Goal: Task Accomplishment & Management: Manage account settings

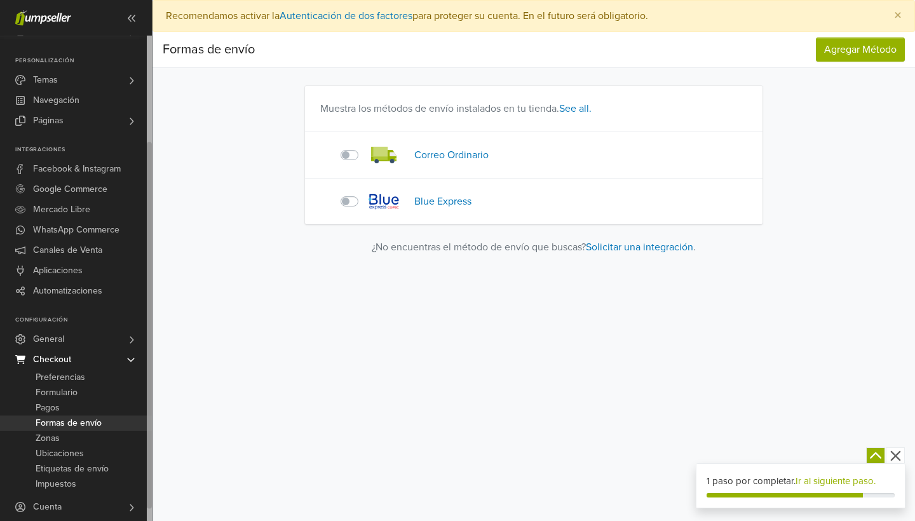
scroll to position [3, 0]
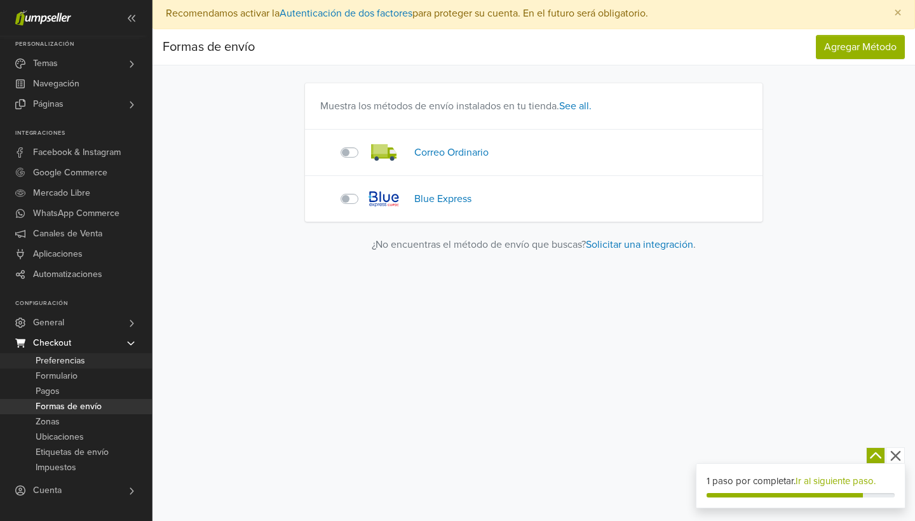
click at [83, 361] on span "Preferencias" at bounding box center [61, 360] width 50 height 15
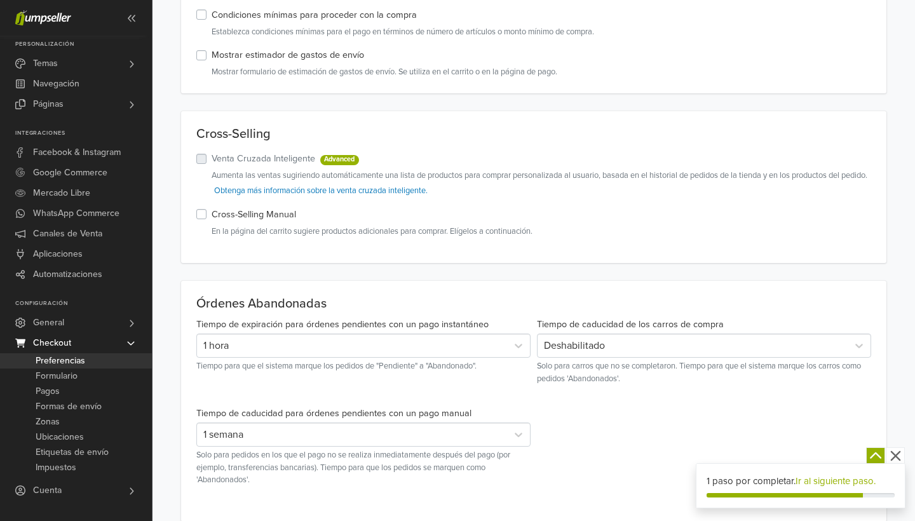
scroll to position [186, 0]
click at [83, 375] on link "Formulario" at bounding box center [76, 376] width 152 height 15
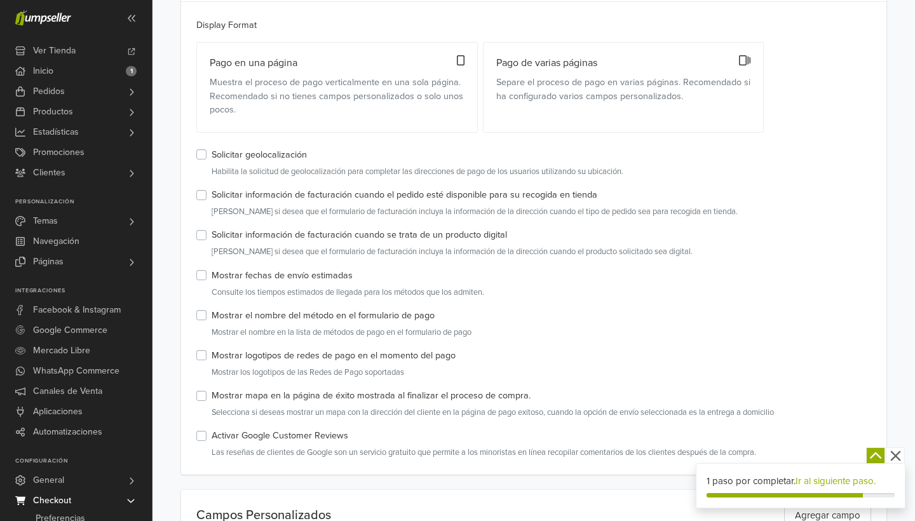
scroll to position [167, 0]
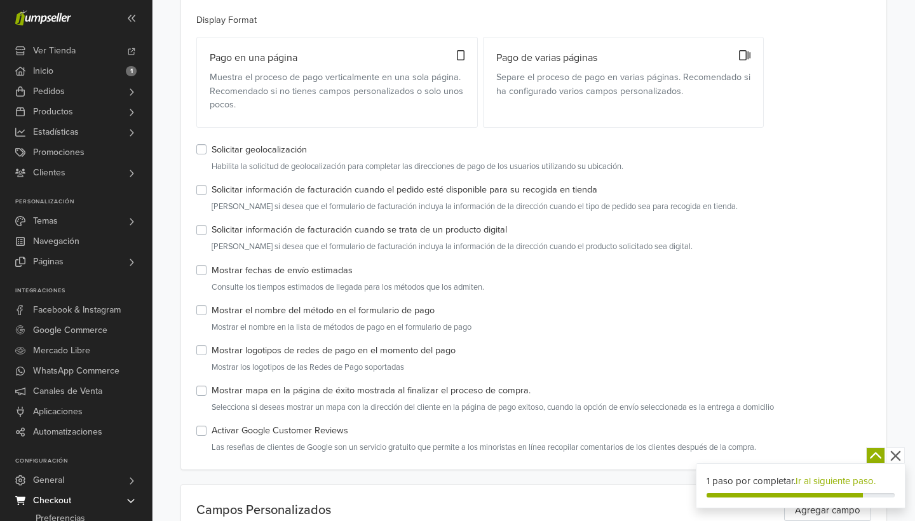
click at [212, 269] on label "Mostrar fechas de envío estimadas" at bounding box center [282, 271] width 141 height 14
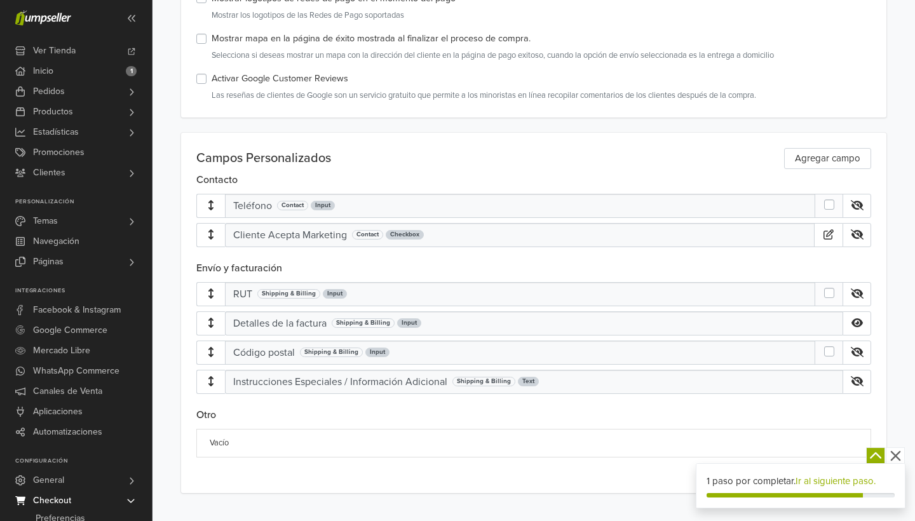
scroll to position [519, 0]
click at [825, 159] on link "Agregar campo" at bounding box center [827, 159] width 87 height 21
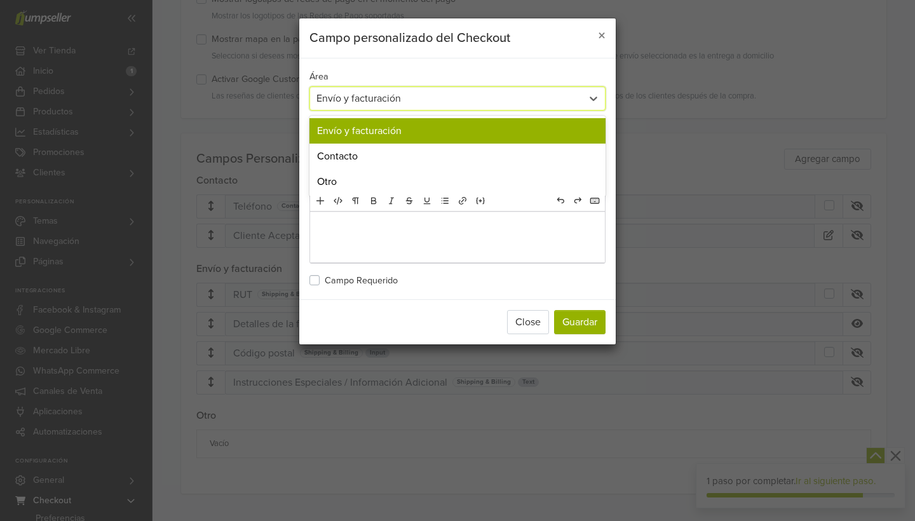
click at [494, 98] on div "Envío y facturación" at bounding box center [445, 98] width 259 height 15
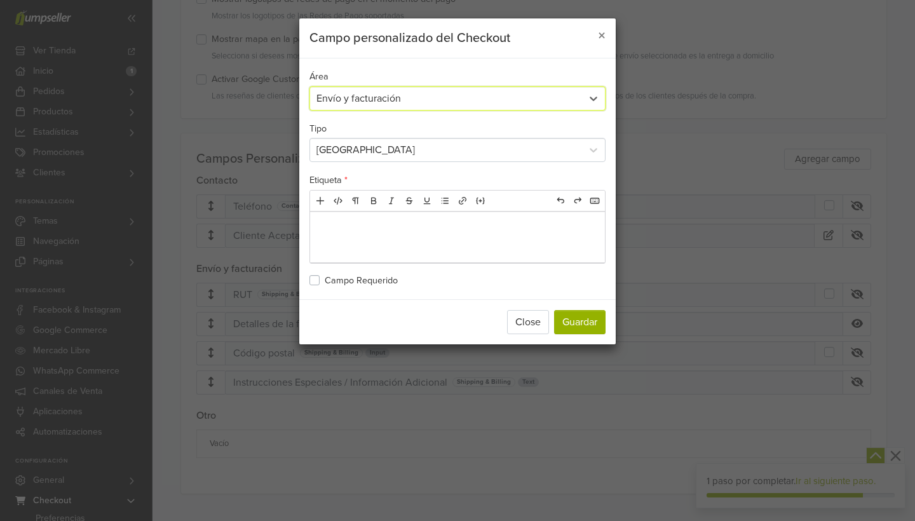
click at [507, 139] on div "Campo de Entrada" at bounding box center [457, 150] width 296 height 24
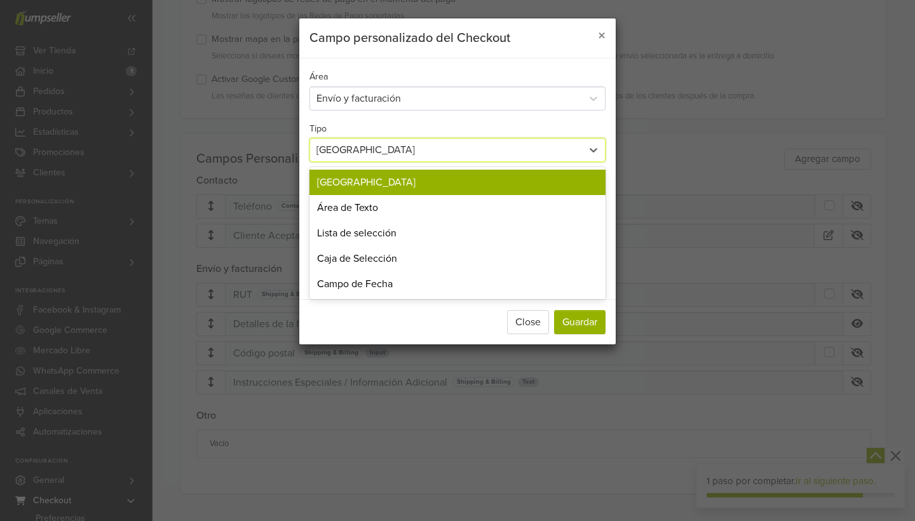
click at [515, 125] on div "Tipo Campo de Entrada selected, 1 of 5. 5 results available. Use Up and Down to…" at bounding box center [457, 142] width 296 height 42
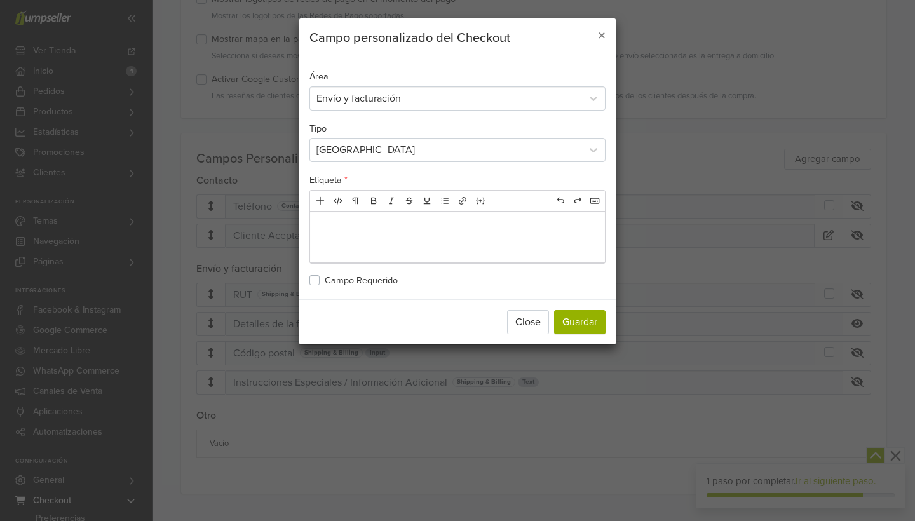
click at [526, 325] on button "Close" at bounding box center [528, 322] width 42 height 24
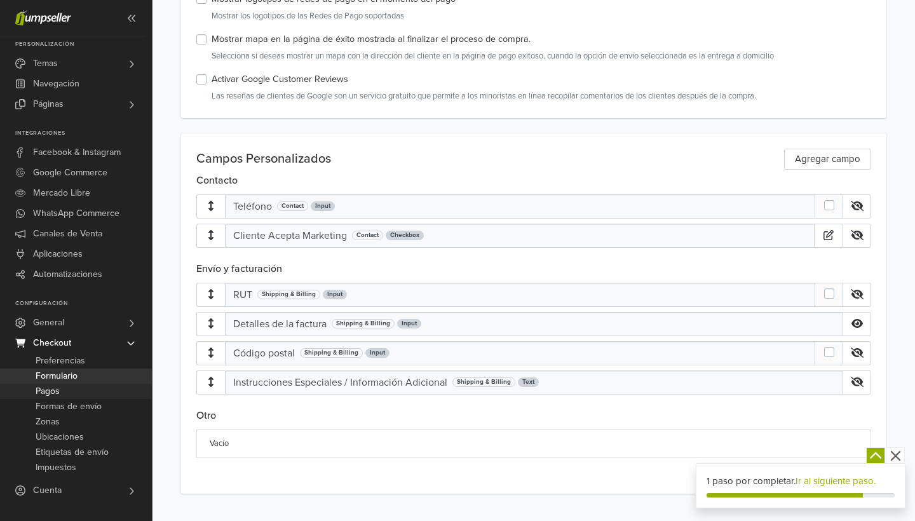
click at [50, 391] on span "Pagos" at bounding box center [48, 391] width 24 height 15
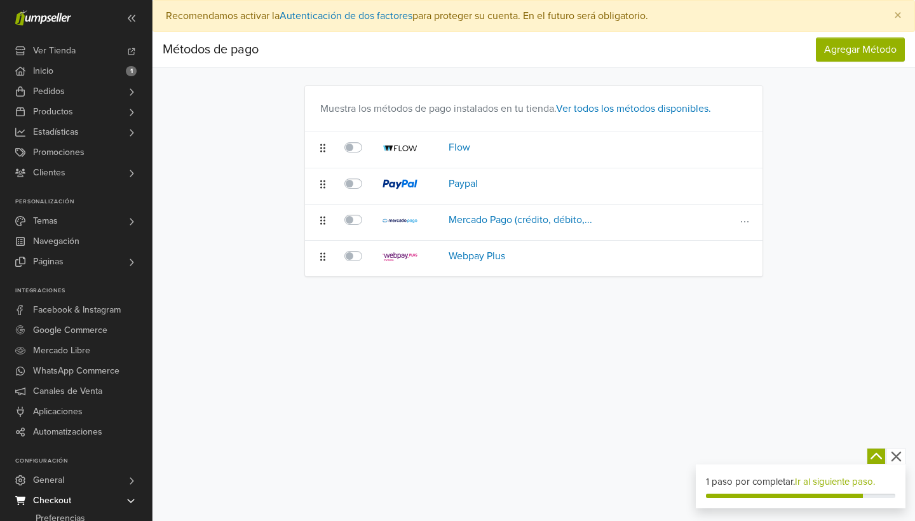
click at [367, 212] on label at bounding box center [367, 212] width 0 height 0
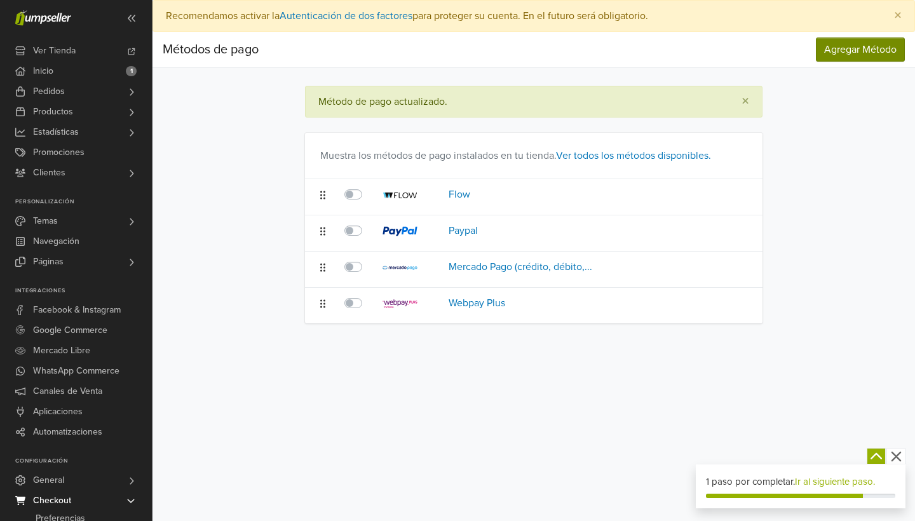
click at [852, 53] on span "Agregar Método" at bounding box center [860, 49] width 72 height 13
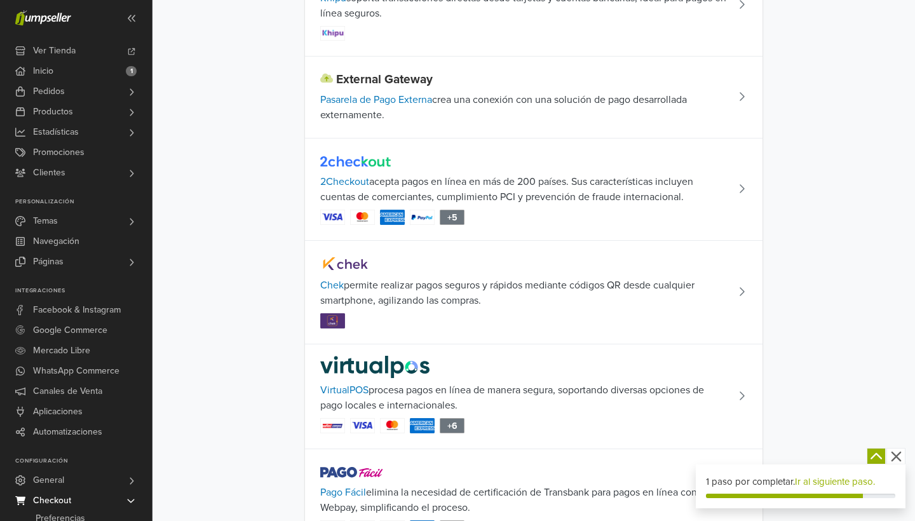
scroll to position [386, 0]
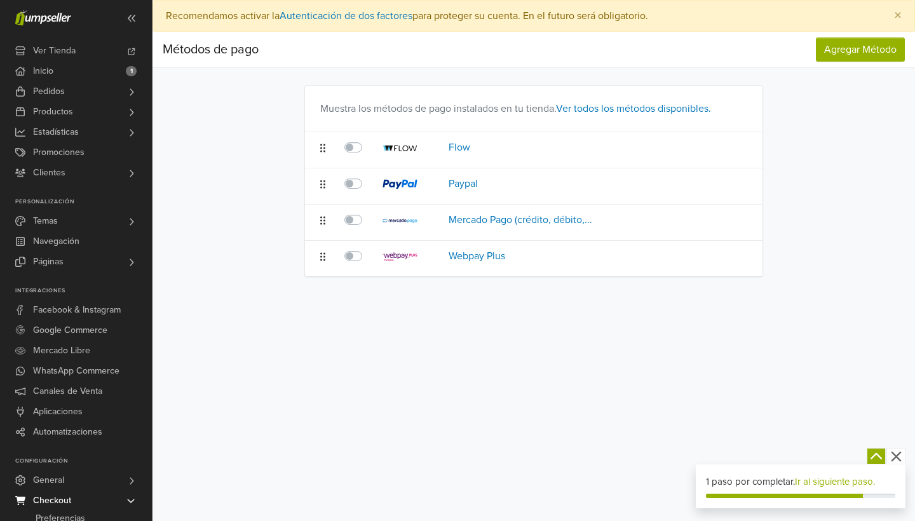
drag, startPoint x: 446, startPoint y: 449, endPoint x: 430, endPoint y: 390, distance: 61.2
click at [445, 449] on div "Preferencias Suscripción Salir × Recomendamos activar la Autenticación de dos f…" at bounding box center [534, 260] width 763 height 521
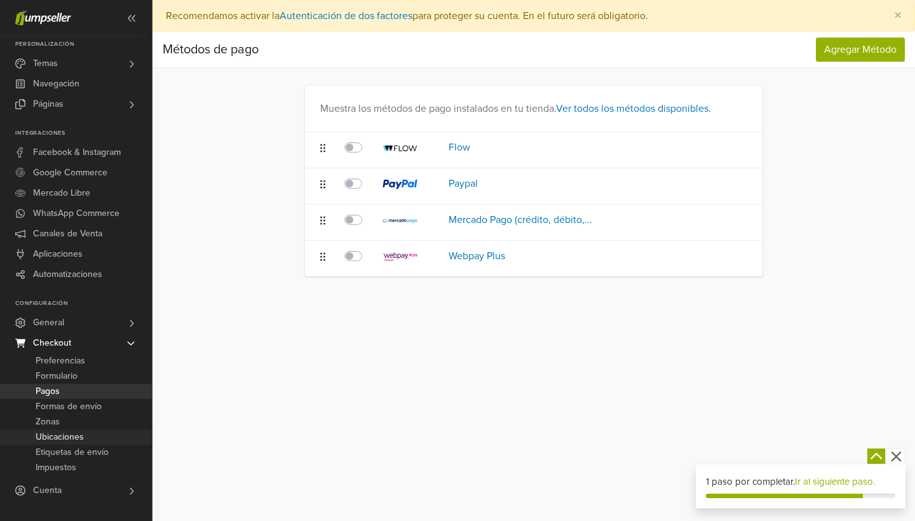
click at [82, 431] on span "Ubicaciones" at bounding box center [60, 437] width 48 height 15
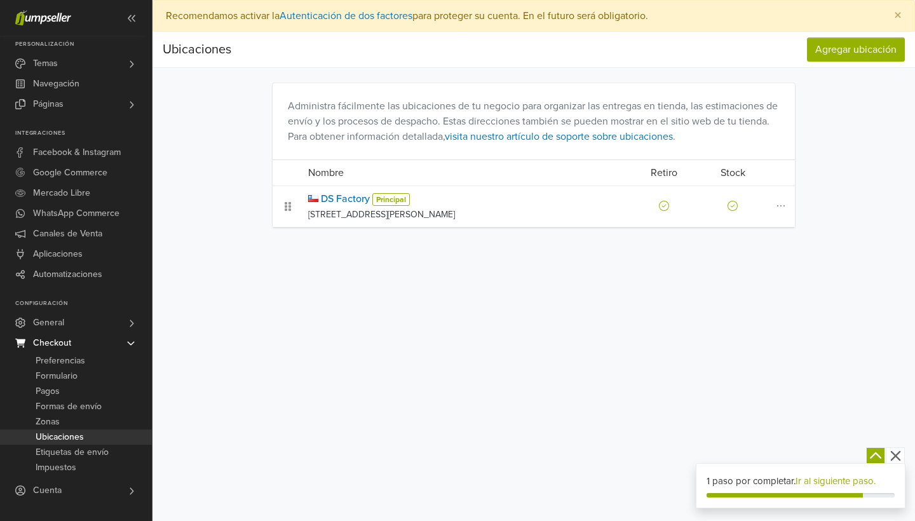
click at [334, 398] on div "Preferencias Suscripción Salir × Recomendamos activar la Autenticación de dos f…" at bounding box center [534, 260] width 763 height 521
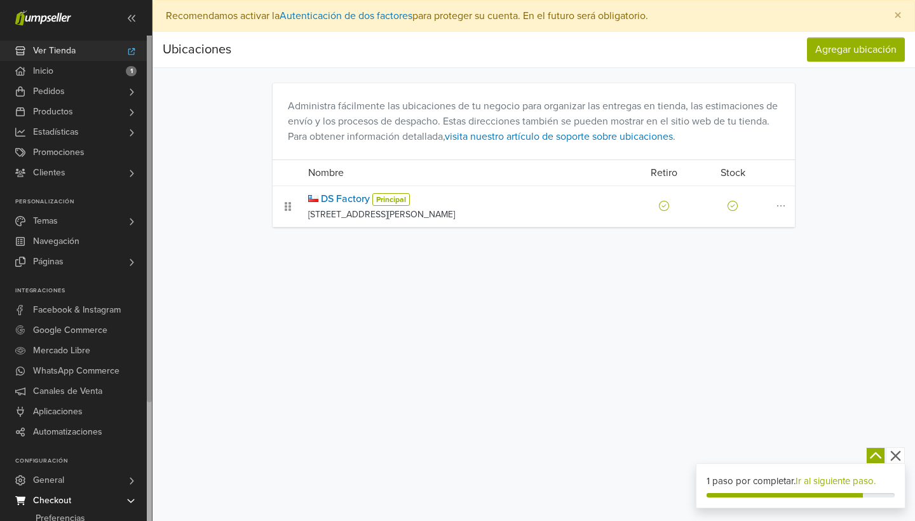
click at [58, 48] on span "Ver Tienda" at bounding box center [54, 51] width 43 height 20
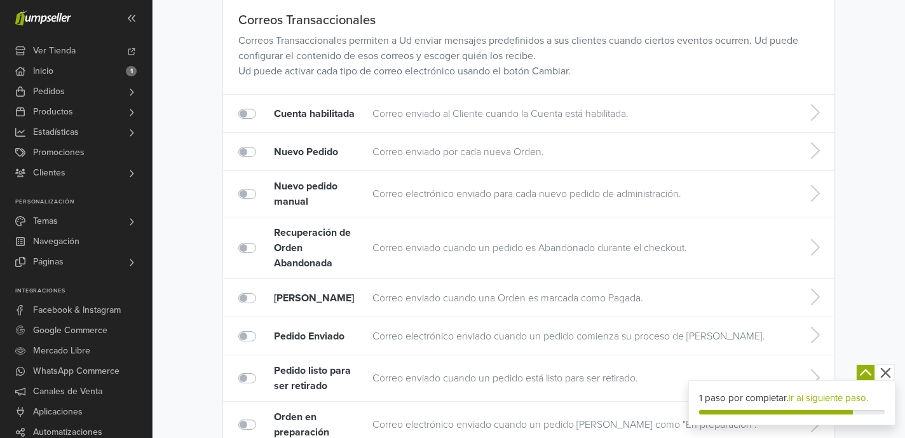
scroll to position [92, 0]
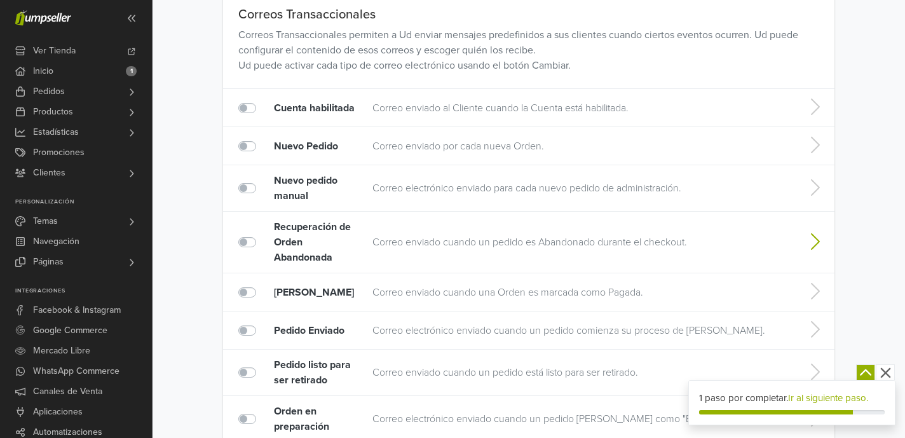
click at [261, 234] on label at bounding box center [261, 234] width 0 height 0
click at [248, 240] on input "checkbox disabled" at bounding box center [243, 240] width 10 height 13
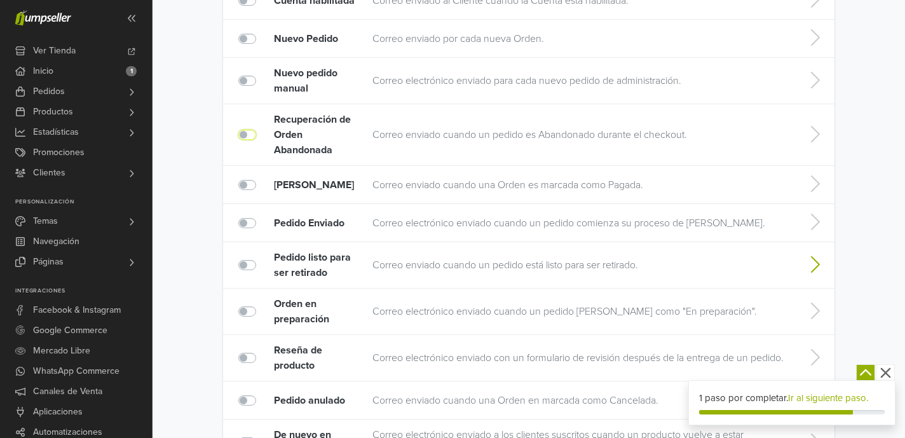
scroll to position [248, 0]
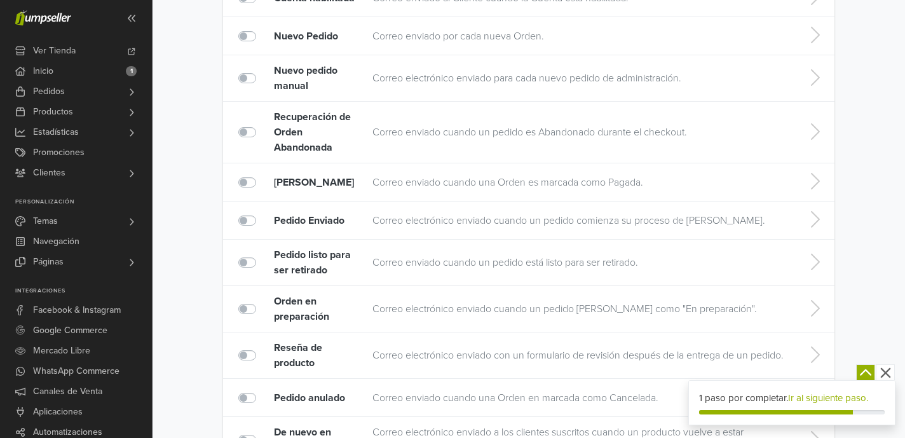
click at [189, 164] on div "Correos Transaccionales Correos Transaccionales permiten a Ud enviar mensajes p…" at bounding box center [528, 443] width 733 height 1152
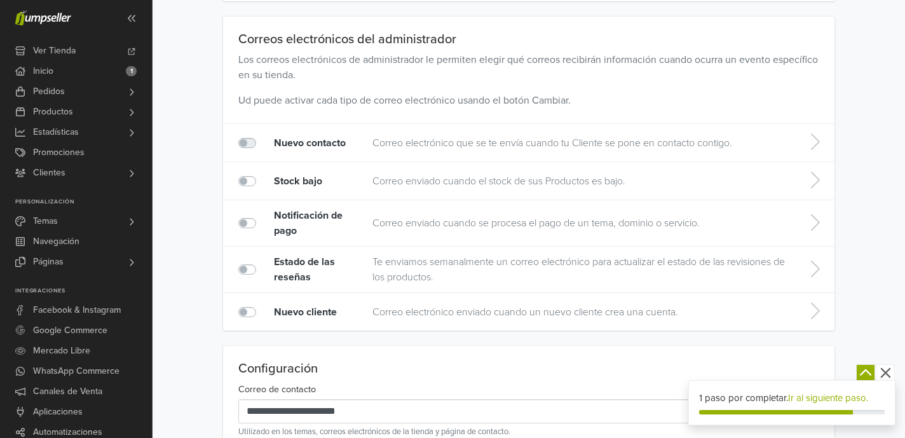
scroll to position [712, 0]
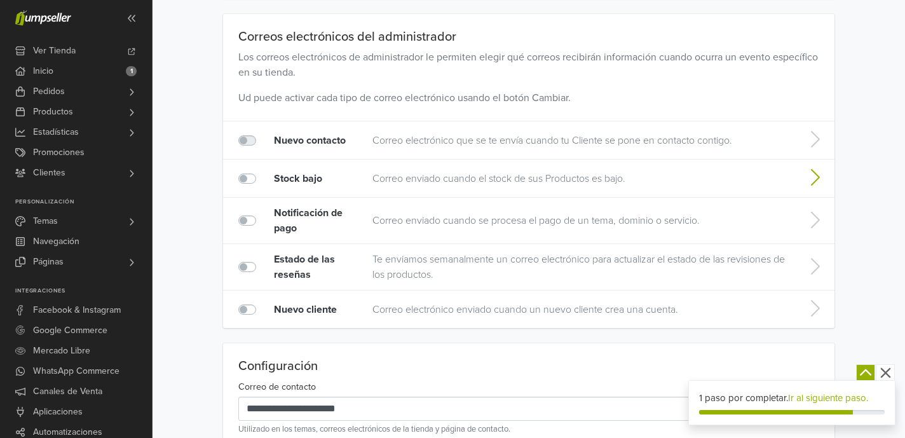
click at [824, 182] on icon at bounding box center [813, 177] width 25 height 20
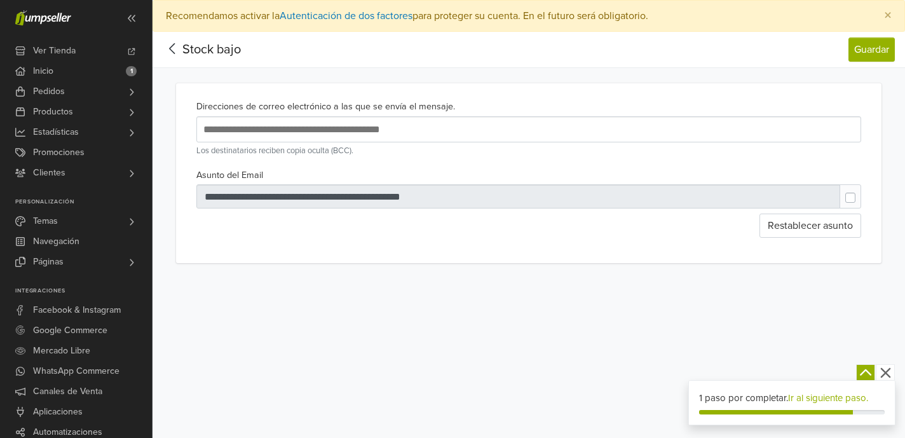
click at [165, 48] on icon at bounding box center [173, 49] width 20 height 16
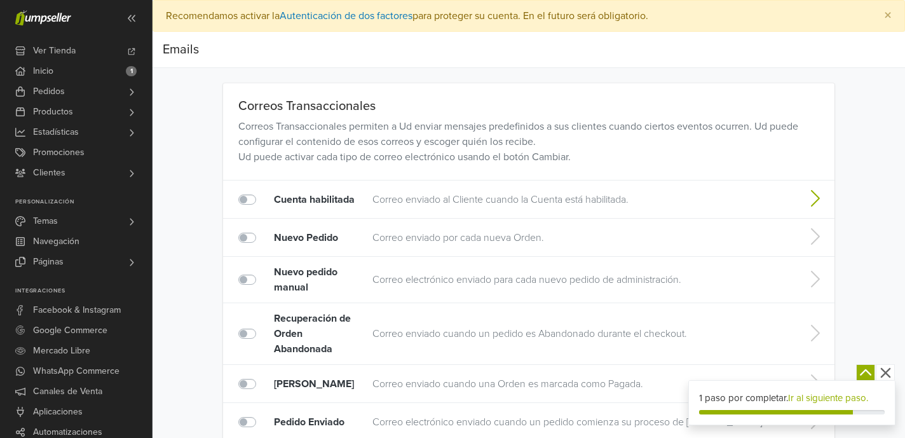
click at [818, 200] on icon at bounding box center [813, 198] width 25 height 20
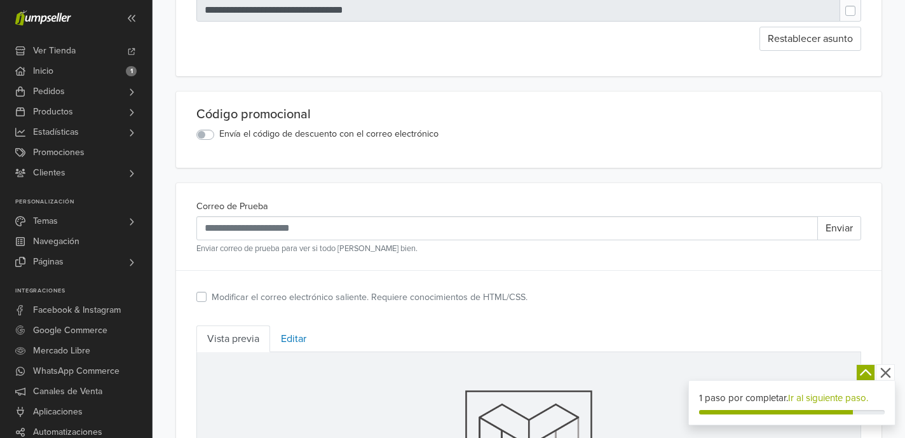
scroll to position [168, 0]
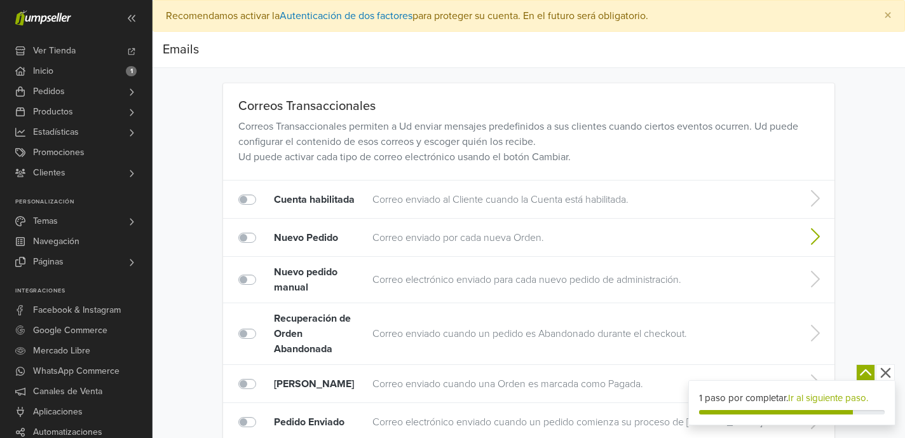
click at [811, 232] on icon at bounding box center [813, 236] width 25 height 20
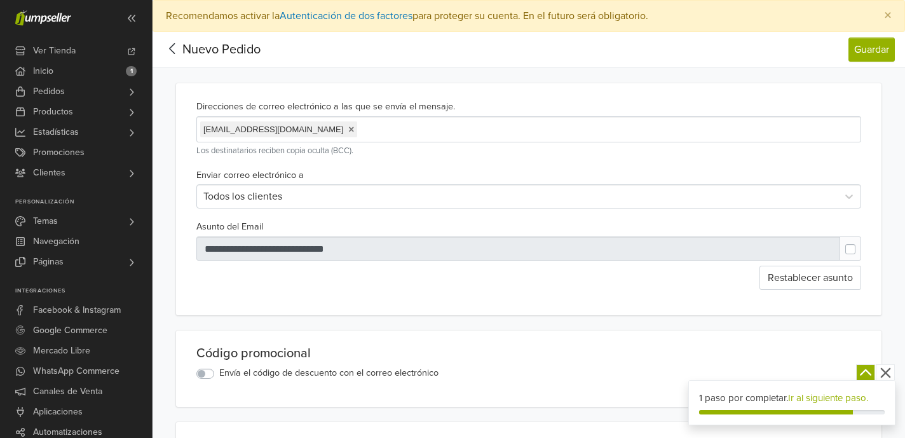
click at [175, 46] on icon at bounding box center [173, 49] width 20 height 16
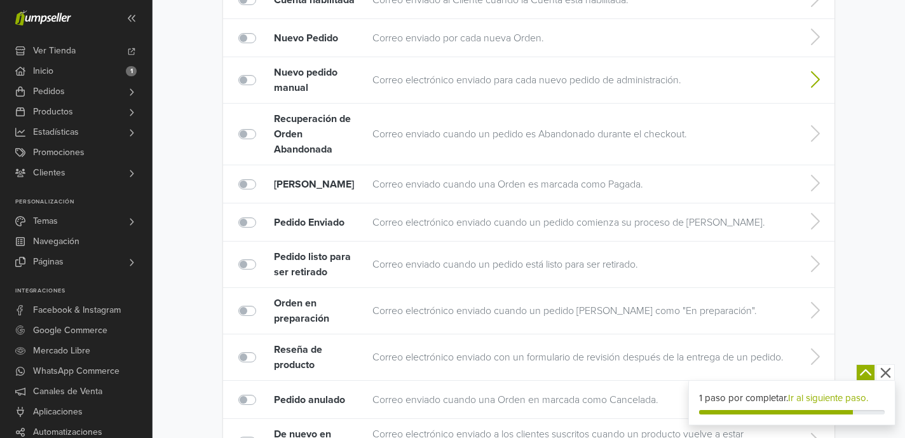
scroll to position [198, 0]
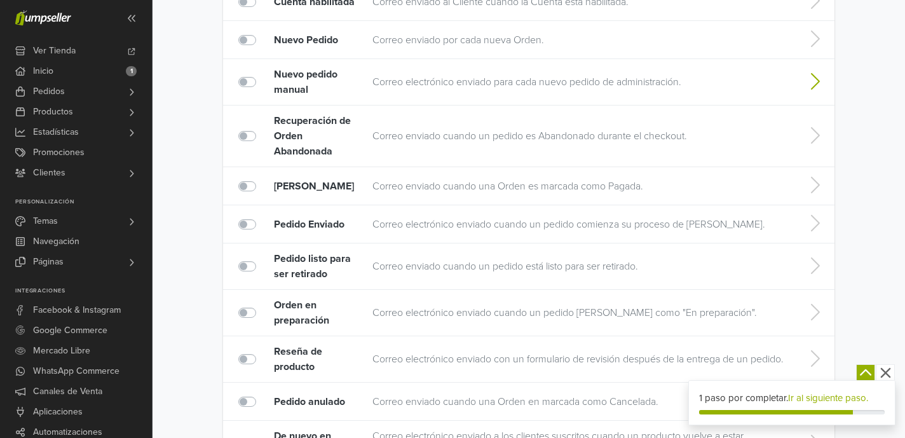
click at [810, 86] on icon at bounding box center [813, 81] width 25 height 20
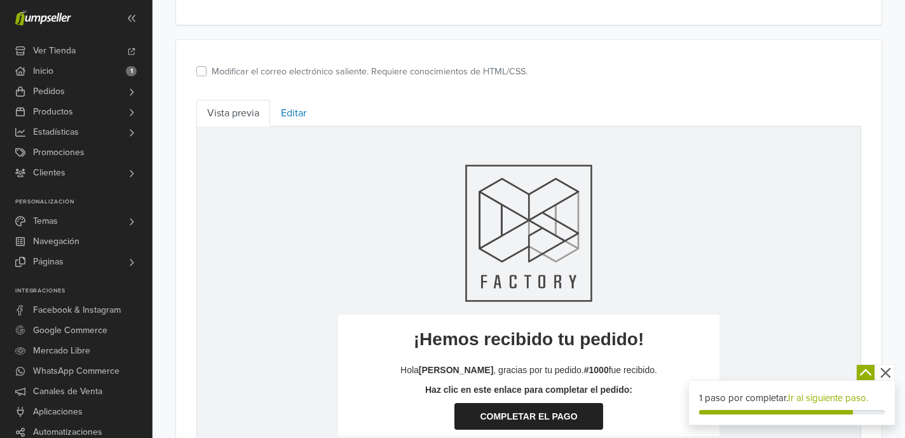
scroll to position [380, 0]
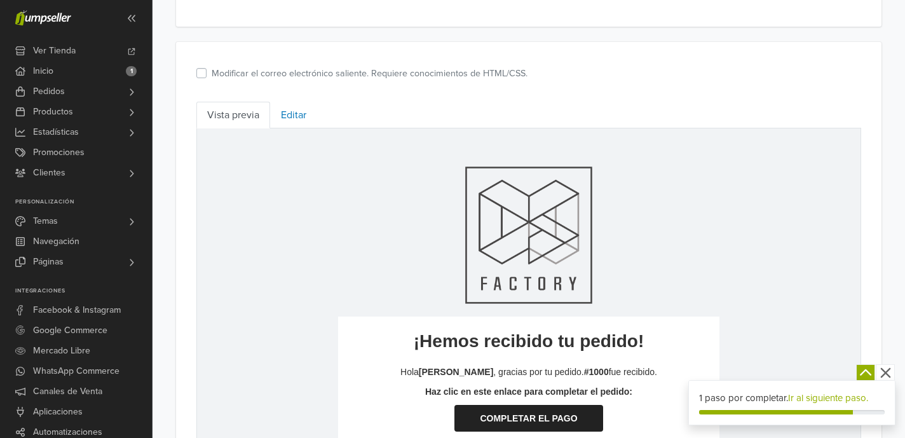
scroll to position [195, 0]
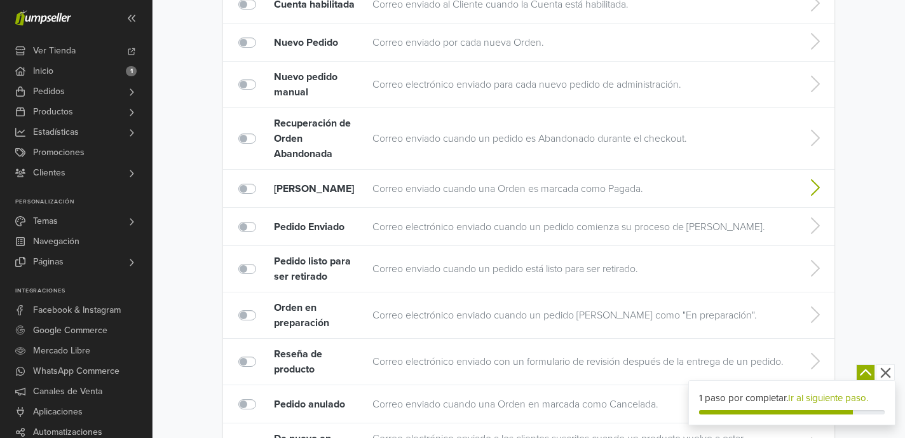
click at [715, 191] on td "Correo enviado cuando una Orden es marcada como Pagada." at bounding box center [580, 189] width 428 height 38
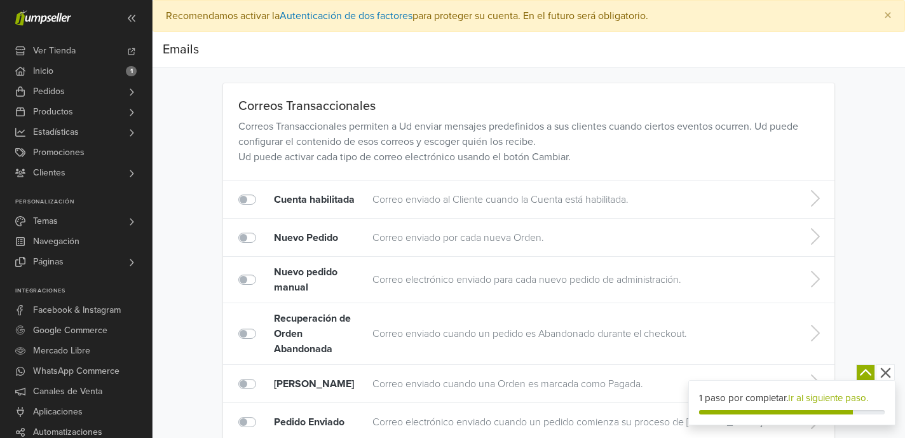
scroll to position [195, 0]
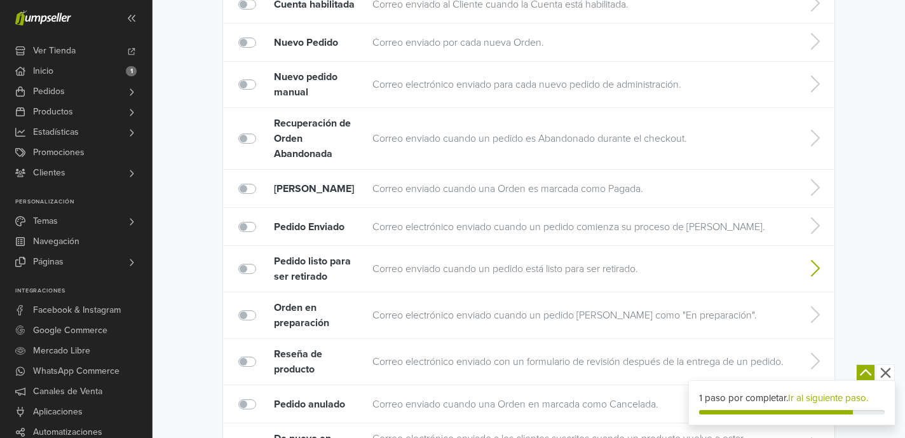
click at [449, 265] on td "Correo enviado cuando un pedido está listo para ser retirado." at bounding box center [580, 269] width 428 height 46
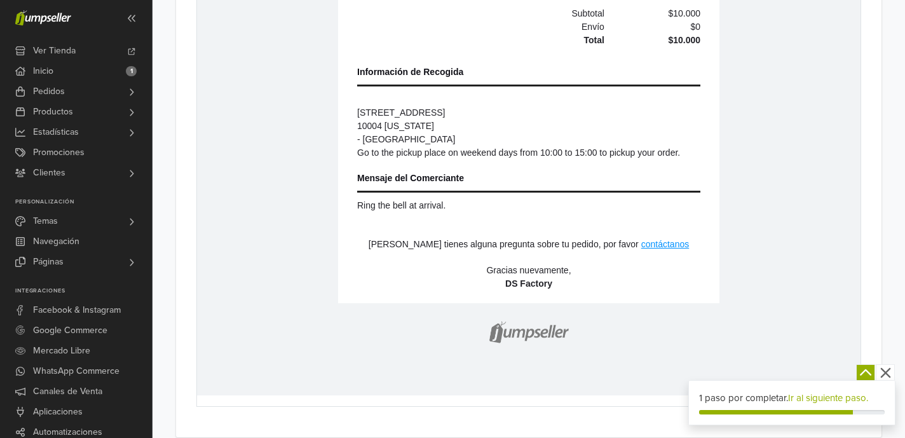
scroll to position [925, 0]
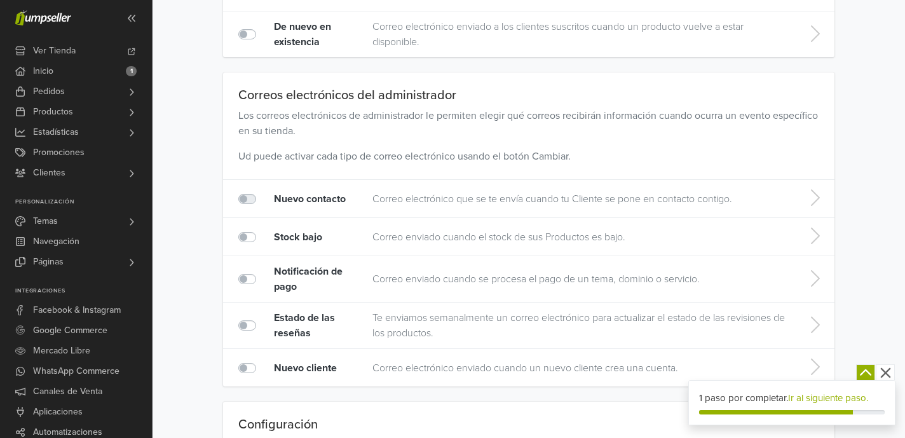
scroll to position [611, 0]
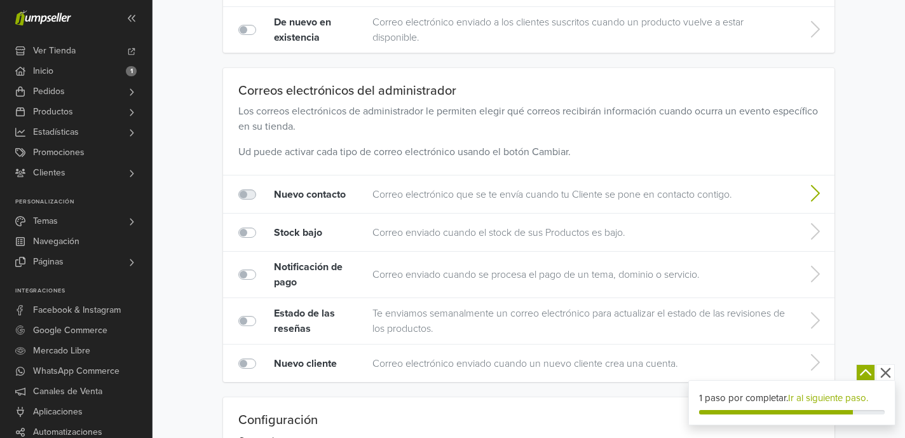
click at [498, 192] on td "Correo electrónico que se te envía cuando tu Cliente se pone en contacto contig…" at bounding box center [580, 194] width 428 height 38
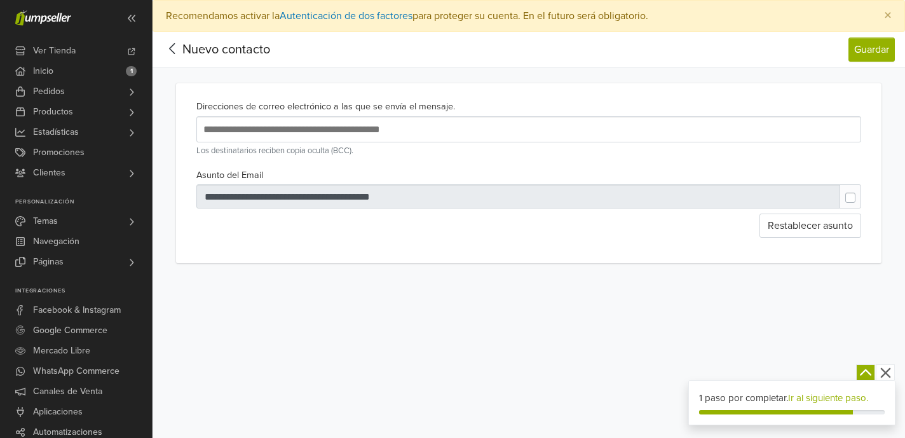
click at [171, 47] on icon at bounding box center [172, 48] width 6 height 11
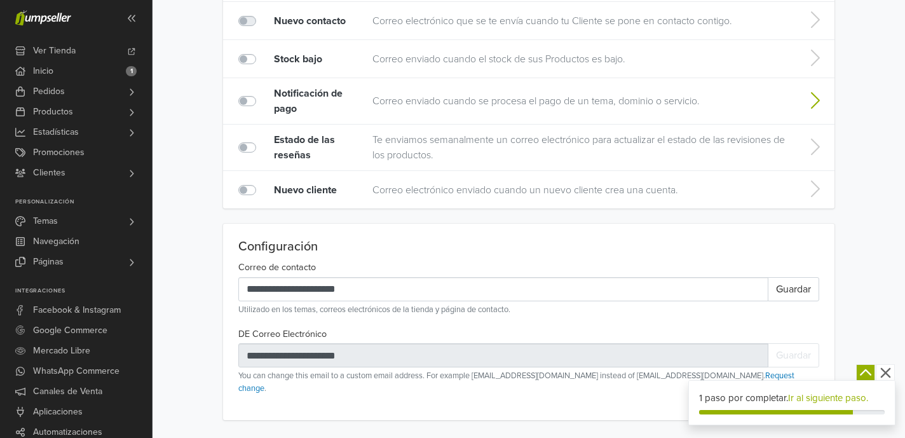
scroll to position [784, 0]
drag, startPoint x: 792, startPoint y: 284, endPoint x: 736, endPoint y: 277, distance: 56.4
click at [792, 284] on button "Guardar" at bounding box center [793, 290] width 51 height 24
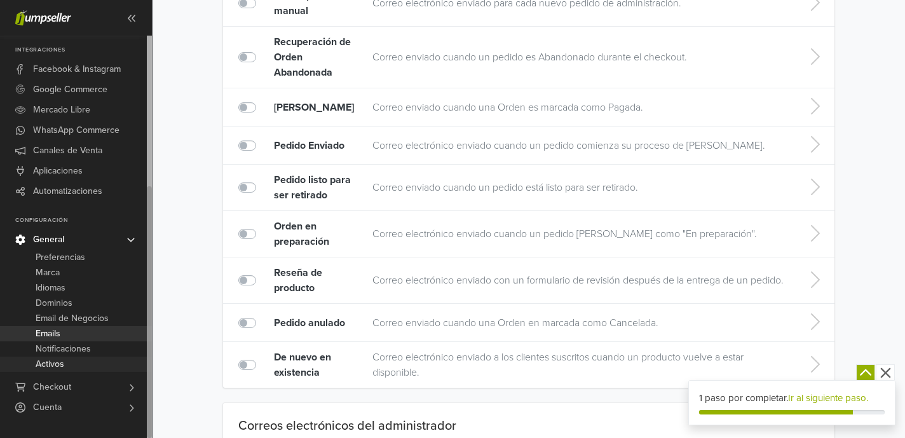
scroll to position [325, 0]
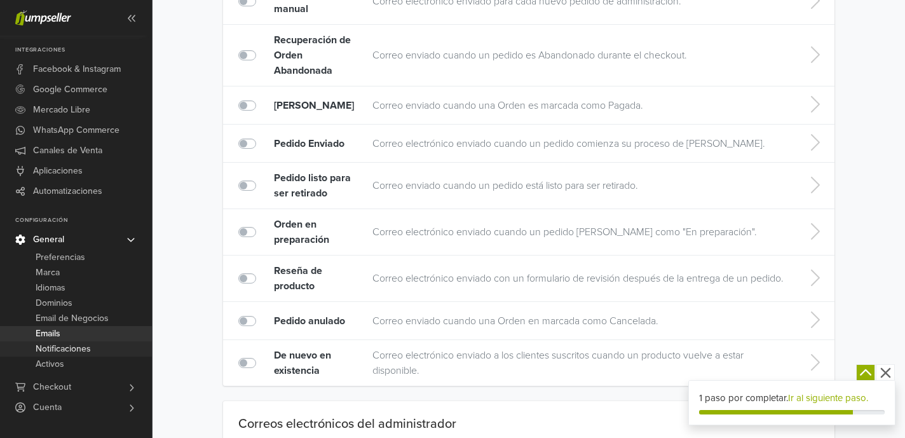
click at [69, 353] on span "Notificaciones" at bounding box center [63, 348] width 55 height 15
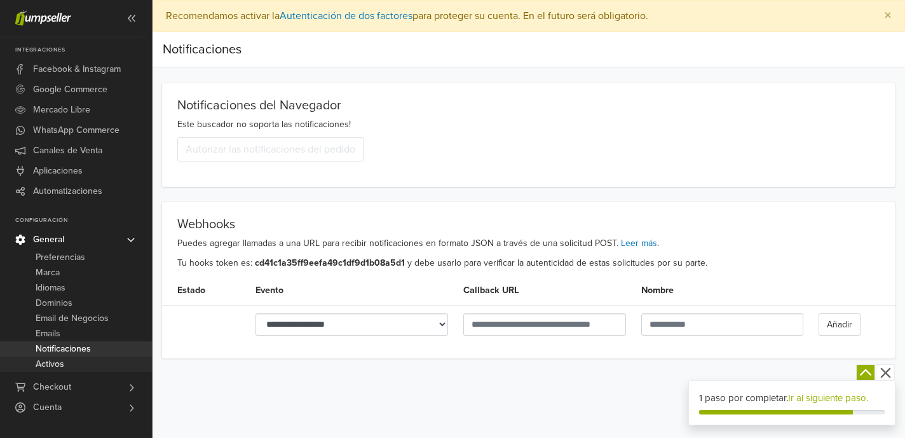
click at [74, 361] on link "Activos" at bounding box center [76, 363] width 152 height 15
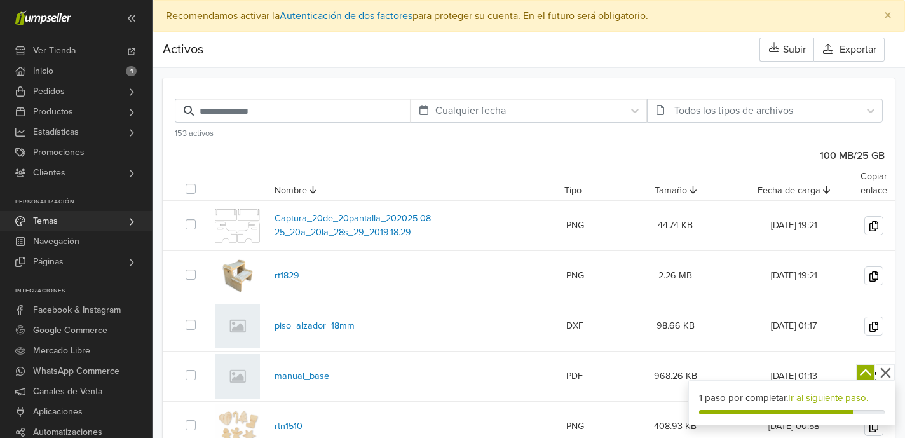
click at [133, 219] on icon at bounding box center [131, 222] width 10 height 10
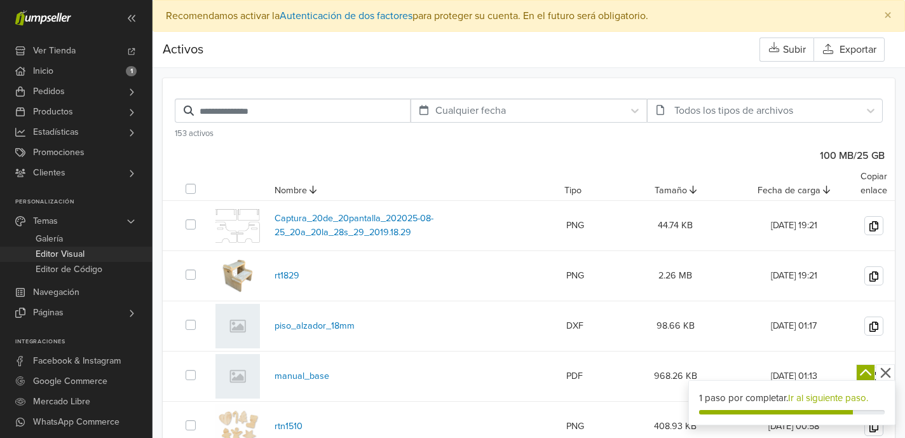
click at [56, 255] on span "Editor Visual" at bounding box center [60, 254] width 49 height 15
